Goal: Entertainment & Leisure: Consume media (video, audio)

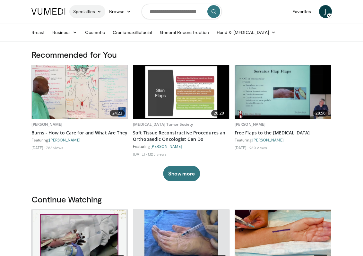
click at [90, 13] on link "Specialties" at bounding box center [87, 11] width 36 height 13
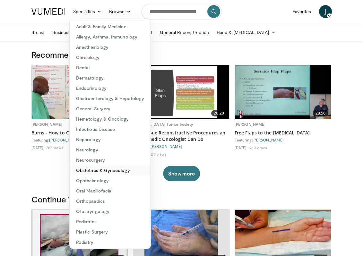
click at [102, 172] on link "Obstetrics & Gynecology" at bounding box center [110, 170] width 81 height 10
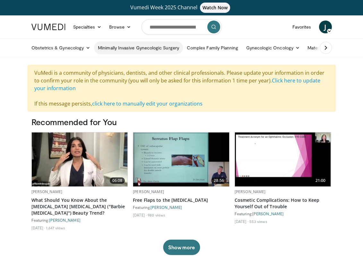
click at [127, 46] on link "Minimally Invasive Gynecologic Surgery" at bounding box center [138, 47] width 89 height 13
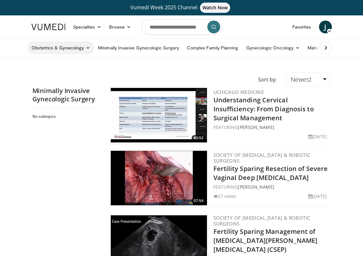
click at [76, 48] on link "Obstetrics & Gynecology" at bounding box center [61, 47] width 67 height 13
click at [58, 64] on link "Obstetrics" at bounding box center [66, 63] width 76 height 10
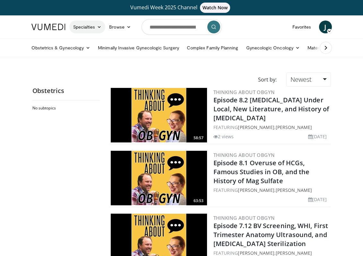
click at [88, 25] on link "Specialties" at bounding box center [87, 27] width 36 height 13
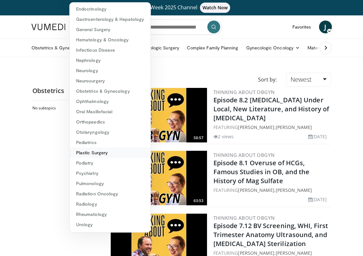
scroll to position [56, 0]
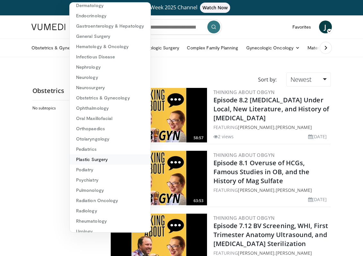
click at [97, 158] on link "Plastic Surgery" at bounding box center [110, 159] width 81 height 10
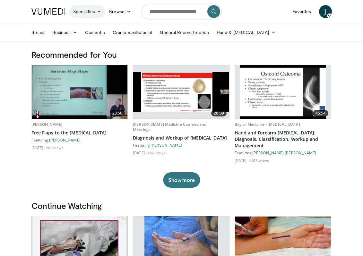
click at [88, 11] on link "Specialties" at bounding box center [87, 11] width 36 height 13
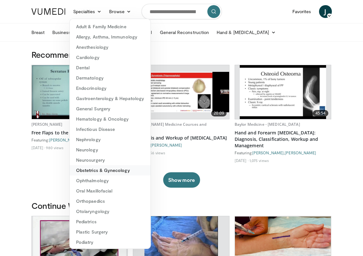
click at [116, 171] on link "Obstetrics & Gynecology" at bounding box center [110, 170] width 81 height 10
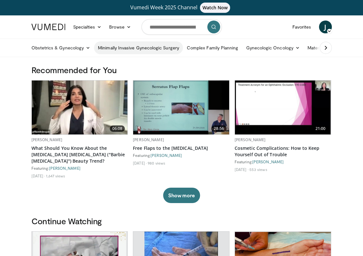
click at [160, 51] on link "Minimally Invasive Gynecologic Surgery" at bounding box center [138, 47] width 89 height 13
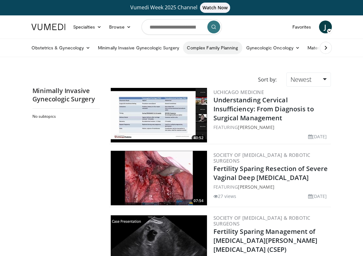
click at [217, 48] on link "Complex Family Planning" at bounding box center [212, 47] width 59 height 13
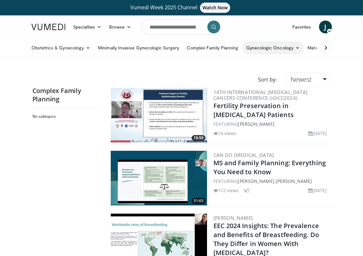
click at [289, 46] on link "Gynecologic Oncology" at bounding box center [272, 47] width 61 height 13
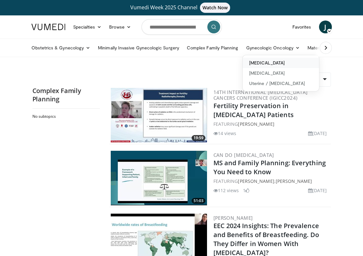
click at [270, 65] on link "[MEDICAL_DATA]" at bounding box center [281, 63] width 76 height 10
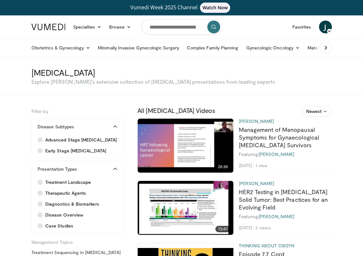
click at [327, 46] on icon at bounding box center [326, 48] width 6 height 6
click at [260, 47] on link "Maternal–Fetal Medicine" at bounding box center [262, 47] width 59 height 13
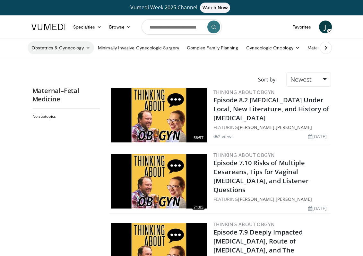
click at [73, 50] on link "Obstetrics & Gynecology" at bounding box center [61, 47] width 67 height 13
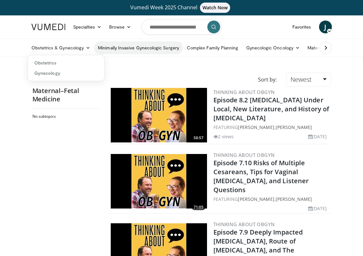
click at [124, 47] on link "Minimally Invasive Gynecologic Surgery" at bounding box center [138, 47] width 89 height 13
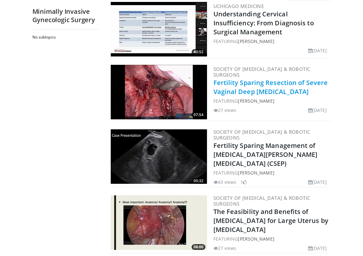
scroll to position [225, 0]
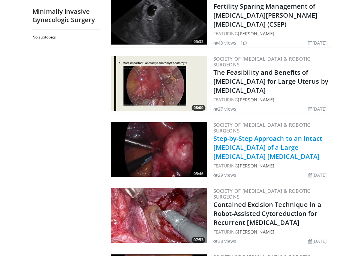
click at [252, 143] on link "Step-by-Step Approach to an Intact Cystectomy of a Large Dermoid Ovarian Cyst" at bounding box center [267, 147] width 109 height 27
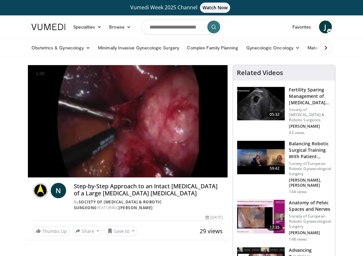
click at [86, 164] on div "10 seconds Tap to unmute" at bounding box center [128, 121] width 200 height 112
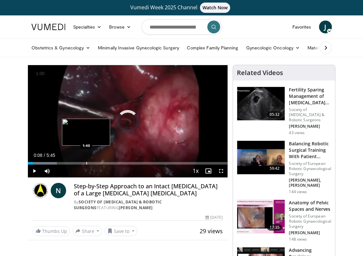
click at [86, 164] on div "Loaded : 14.46% 0:08 1:40" at bounding box center [128, 163] width 200 height 3
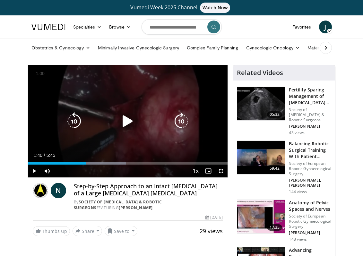
click at [102, 120] on div "Video Player" at bounding box center [128, 121] width 120 height 13
click at [127, 122] on icon "Video Player" at bounding box center [128, 121] width 18 height 18
click at [143, 100] on div "10 seconds Tap to unmute" at bounding box center [128, 121] width 200 height 112
